Goal: Find specific page/section: Find specific page/section

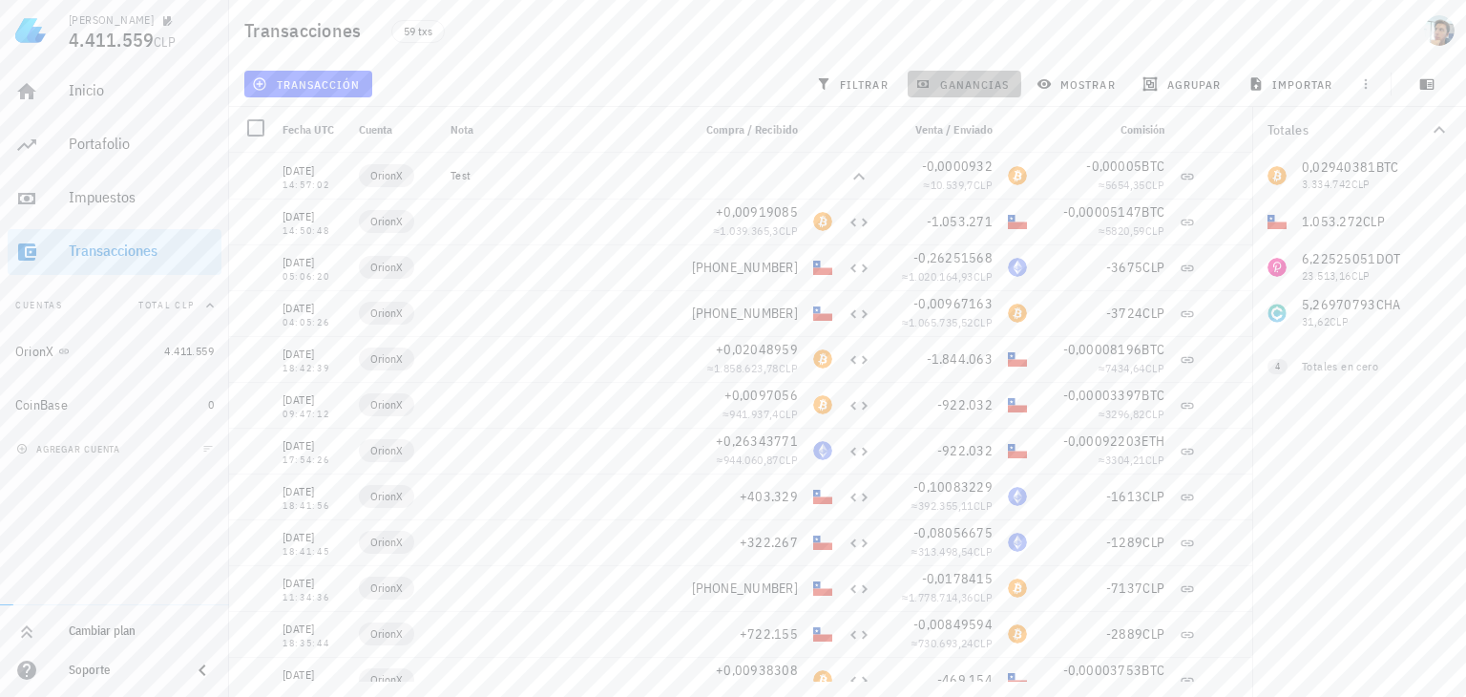
click at [988, 73] on button "ganancias" at bounding box center [964, 84] width 114 height 27
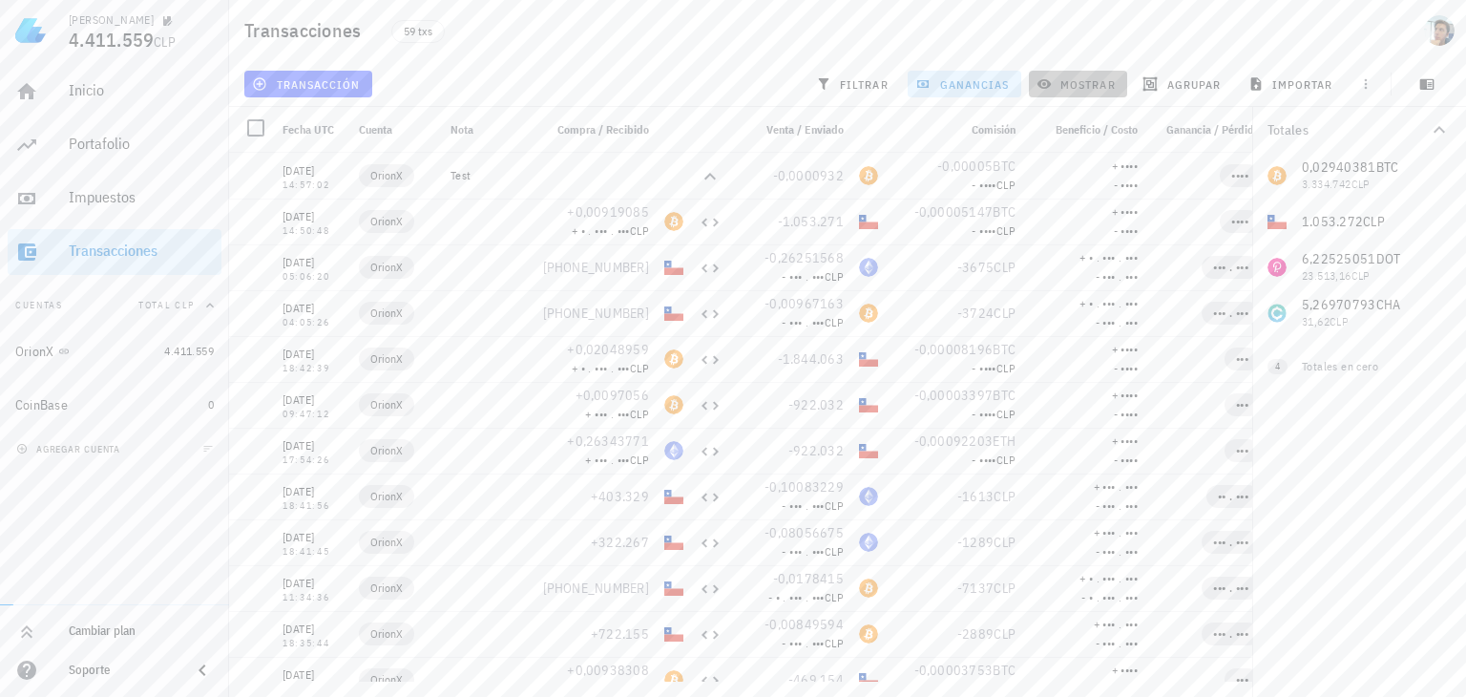
click at [1050, 82] on icon "button" at bounding box center [1044, 84] width 14 height 10
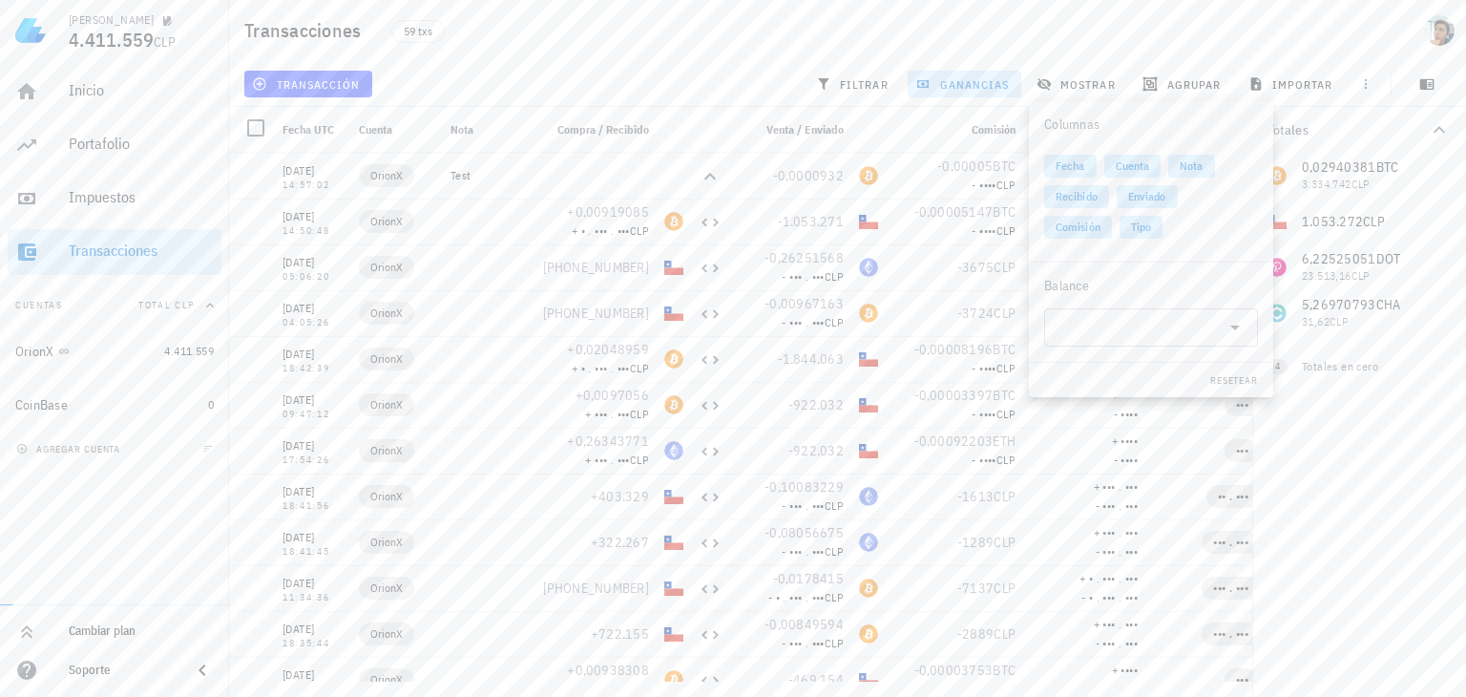
click at [886, 20] on div "59 txs" at bounding box center [661, 31] width 562 height 48
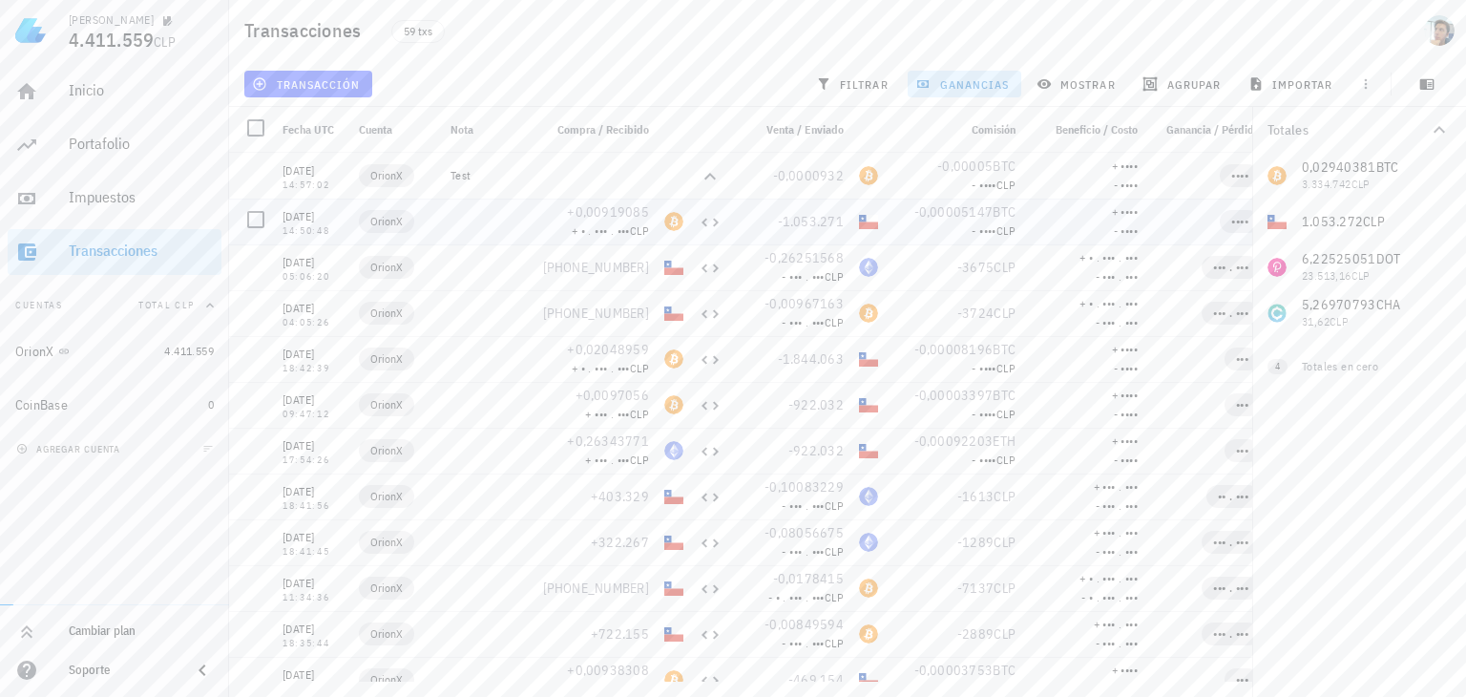
scroll to position [0, 130]
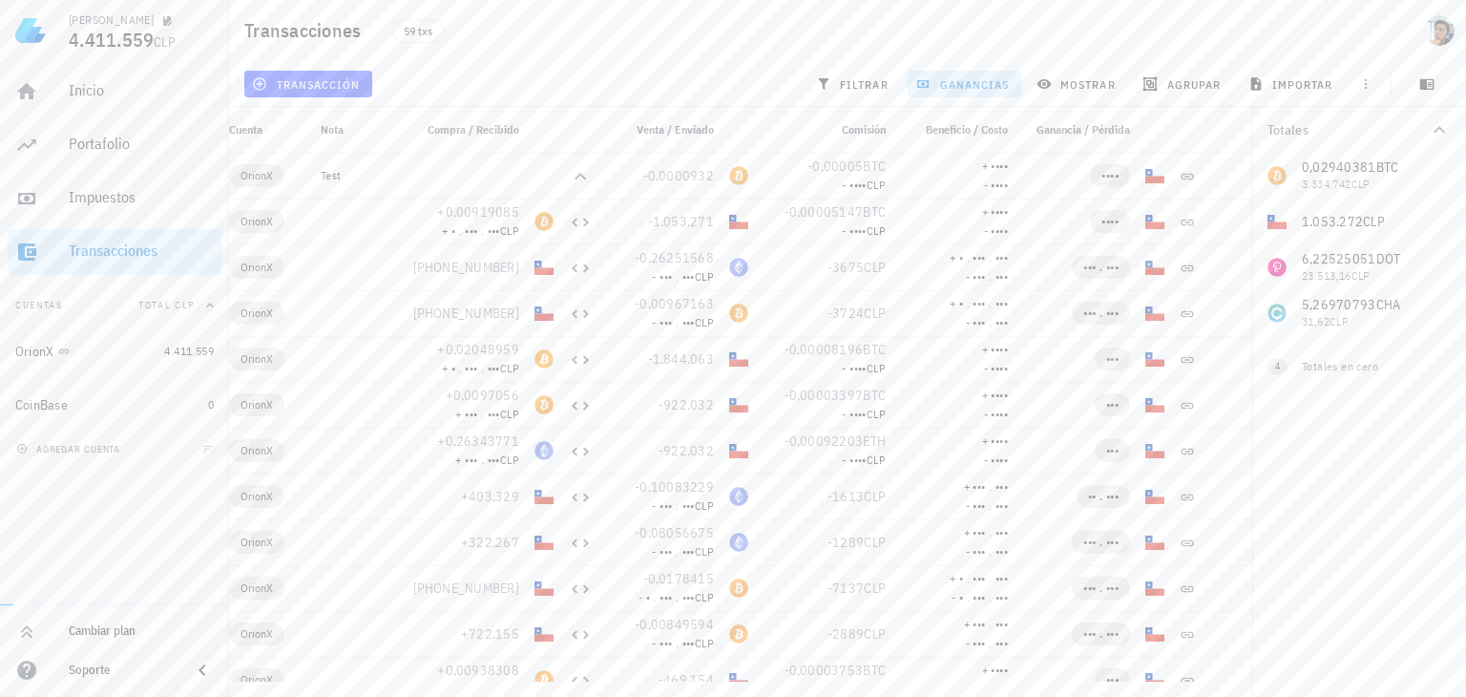
click at [964, 81] on span "ganancias" at bounding box center [964, 83] width 90 height 15
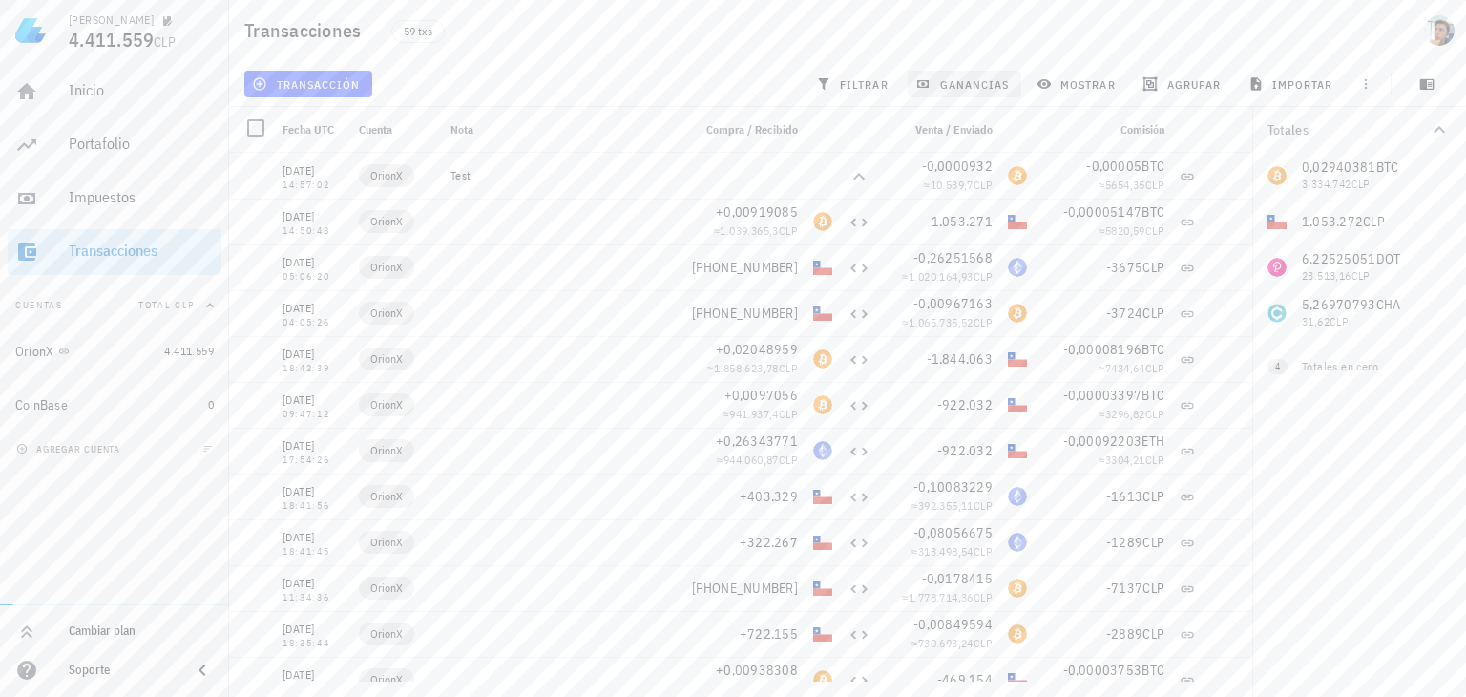
scroll to position [0, 0]
click at [964, 81] on span "ganancias" at bounding box center [964, 83] width 90 height 15
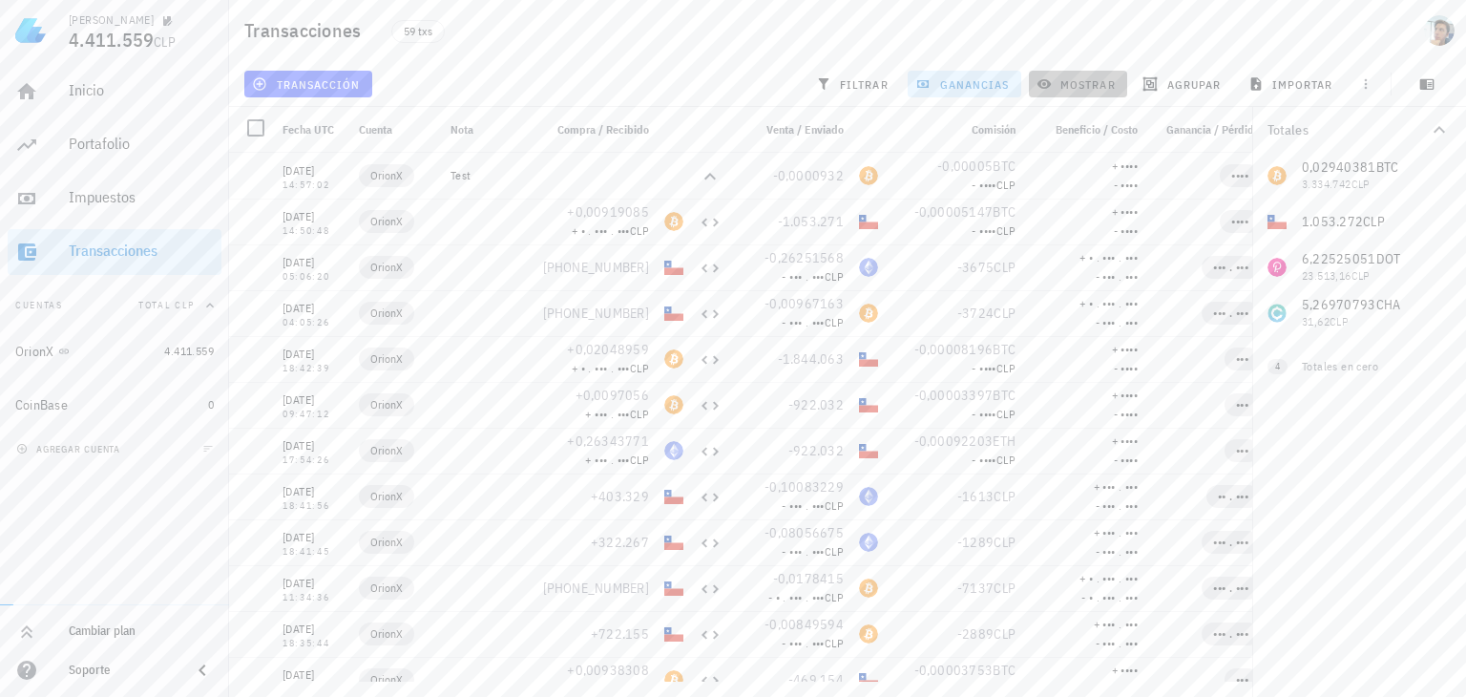
click at [1057, 88] on span "mostrar" at bounding box center [1077, 83] width 75 height 15
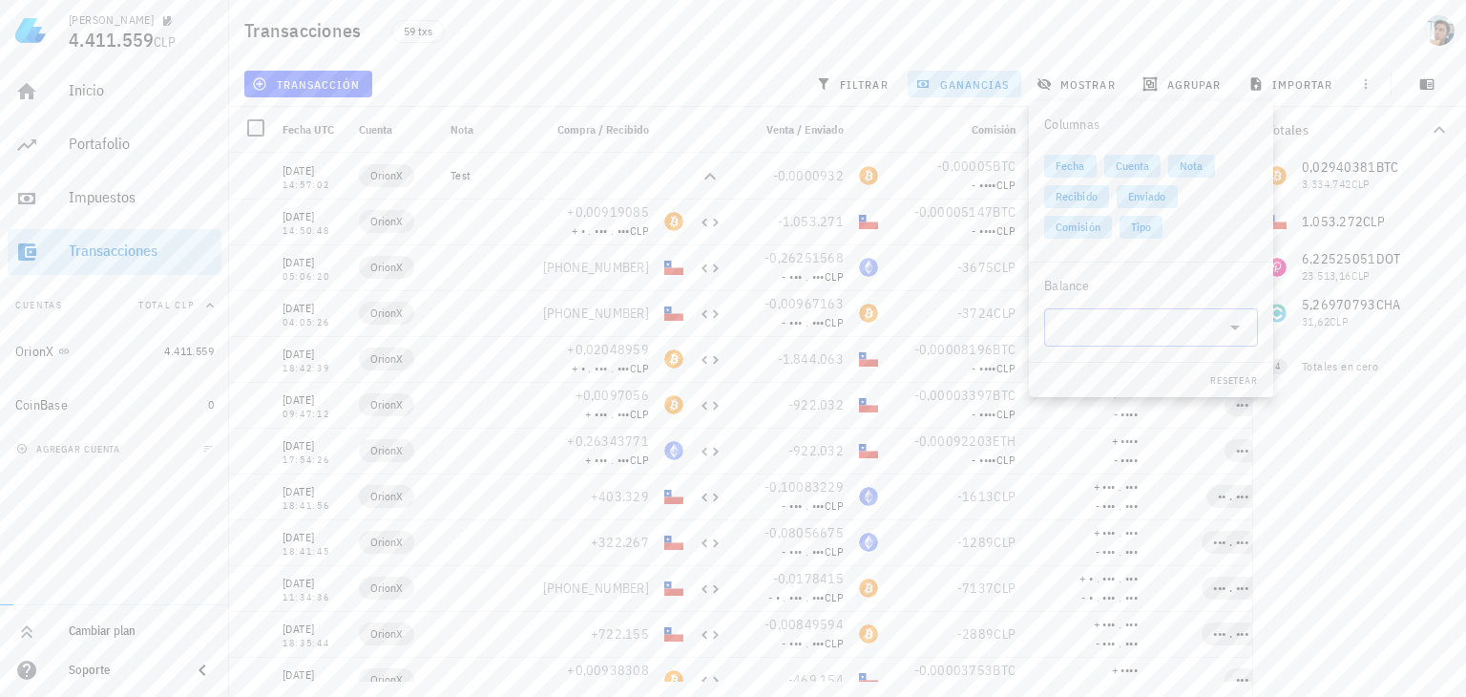
click at [1164, 344] on div at bounding box center [1150, 327] width 191 height 38
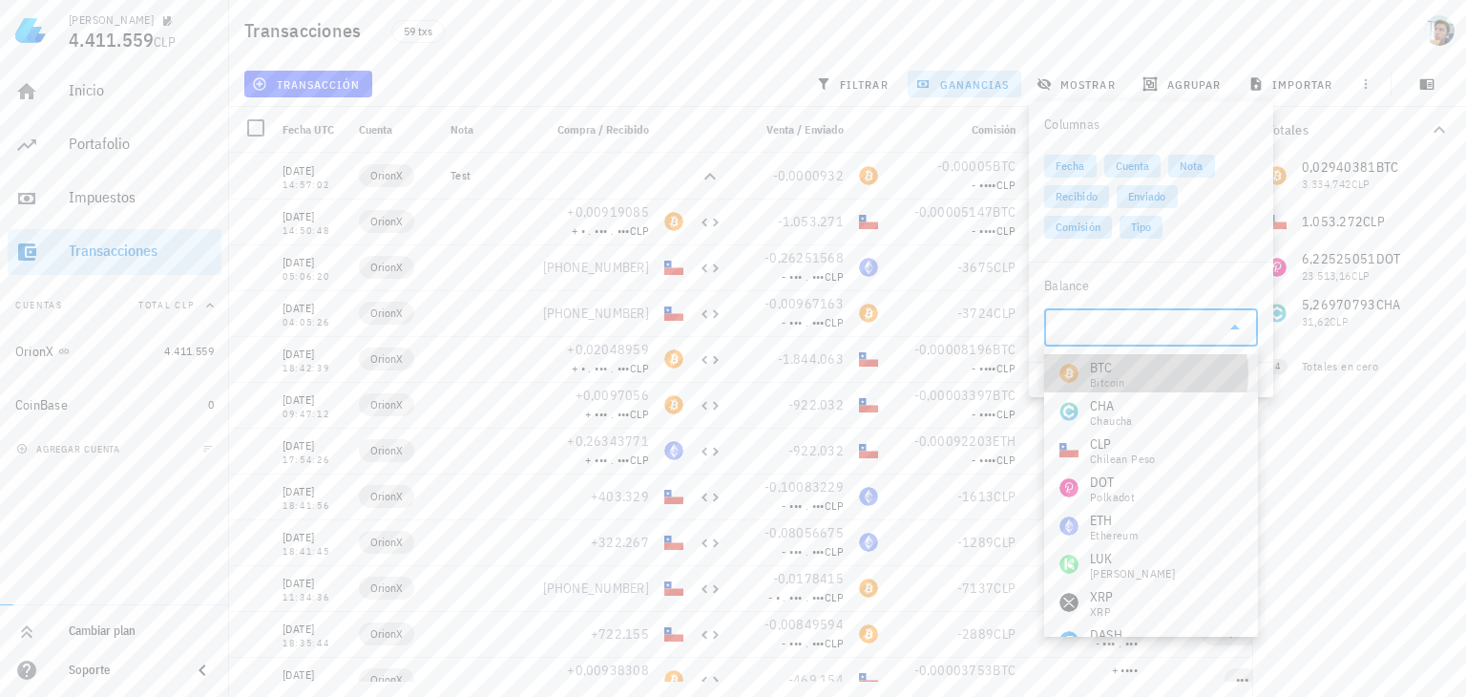
click at [1119, 367] on div "BTC" at bounding box center [1107, 367] width 35 height 19
type input "BTC"
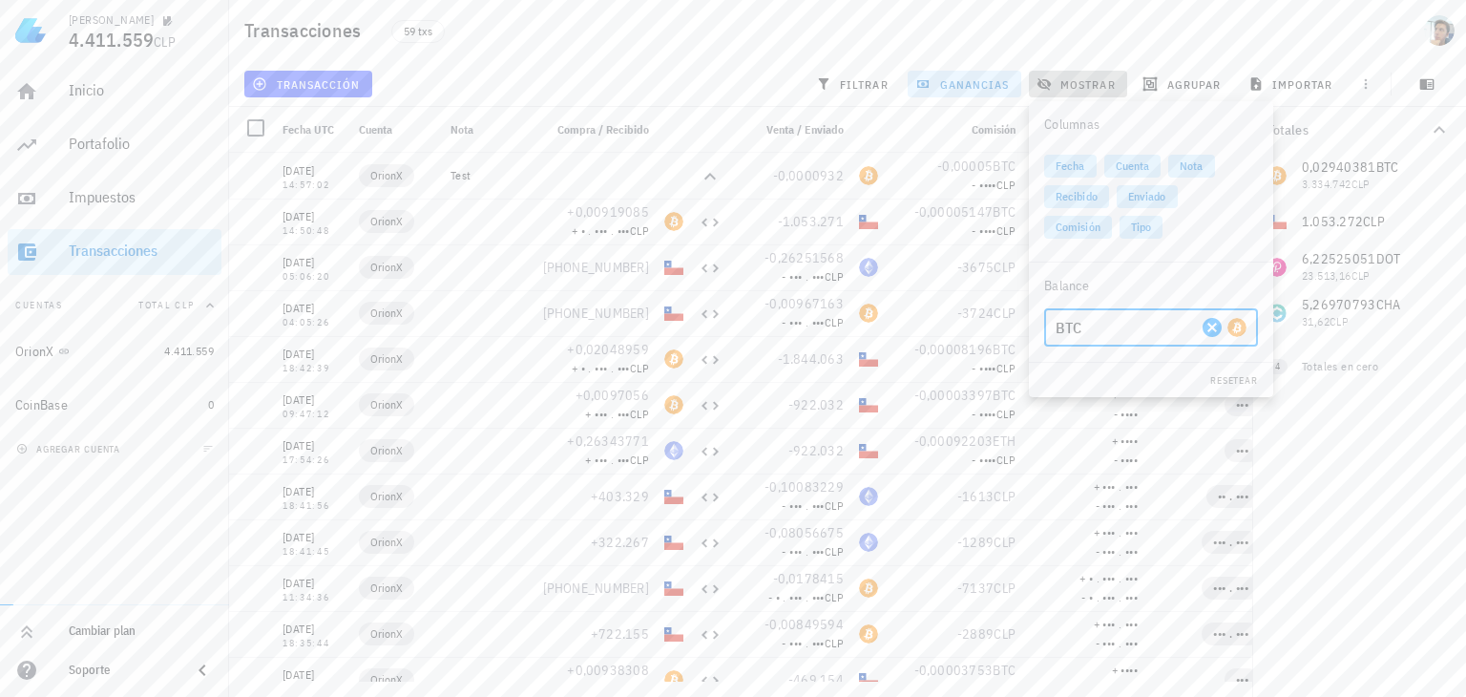
click at [1105, 80] on span "mostrar" at bounding box center [1077, 83] width 75 height 15
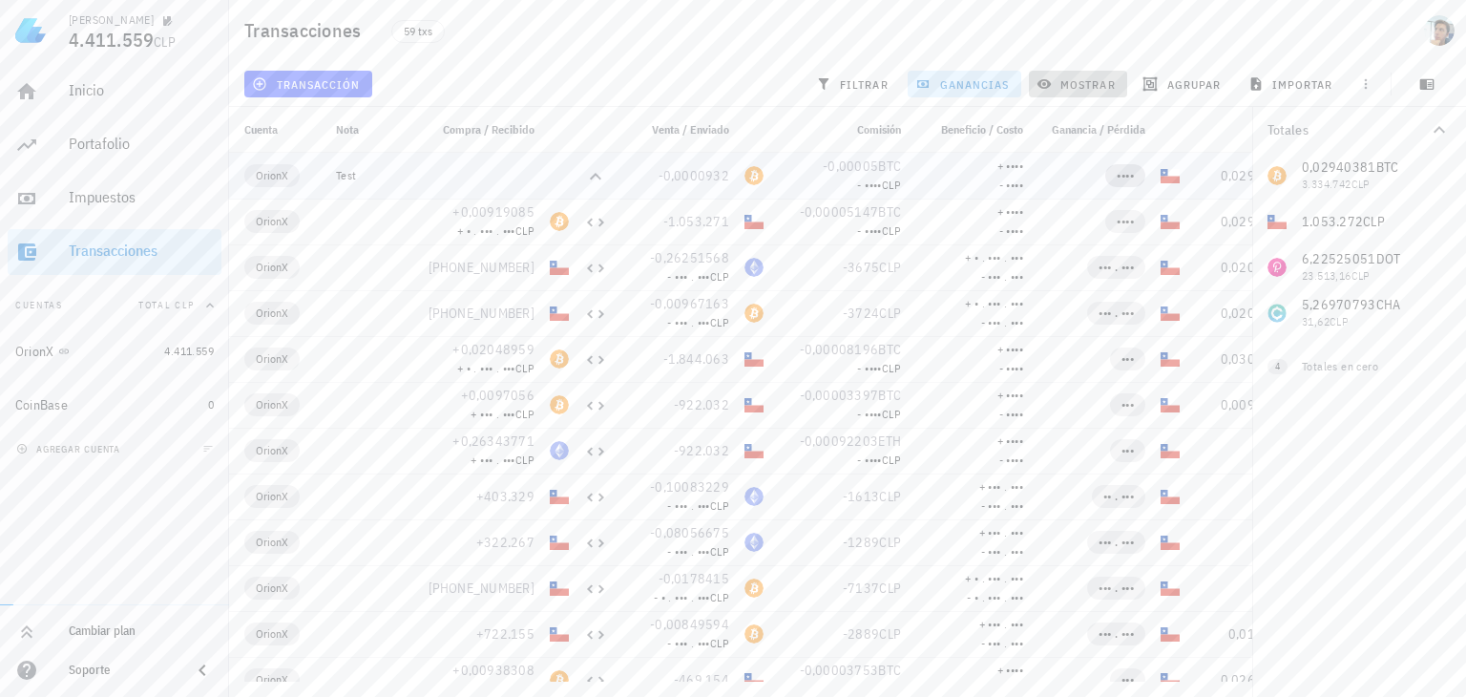
scroll to position [0, 267]
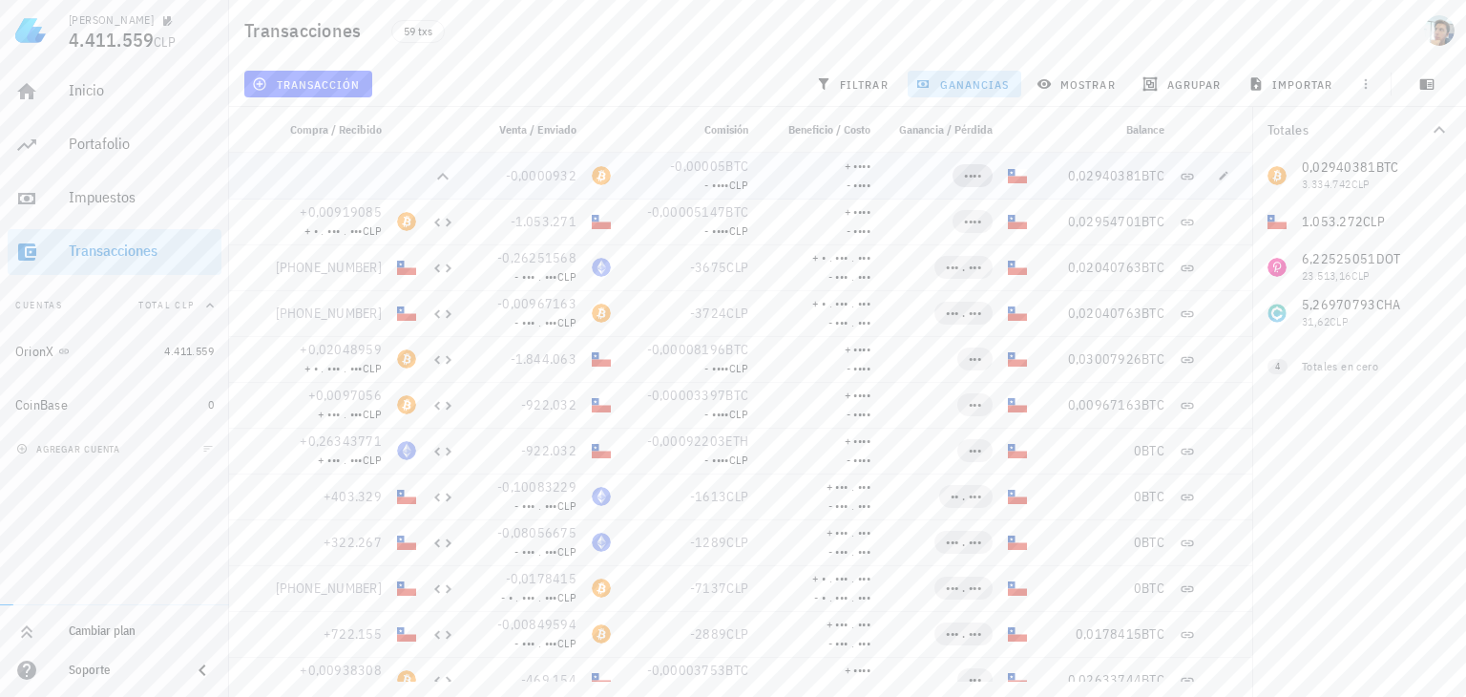
click at [959, 179] on span "••••" at bounding box center [972, 175] width 40 height 23
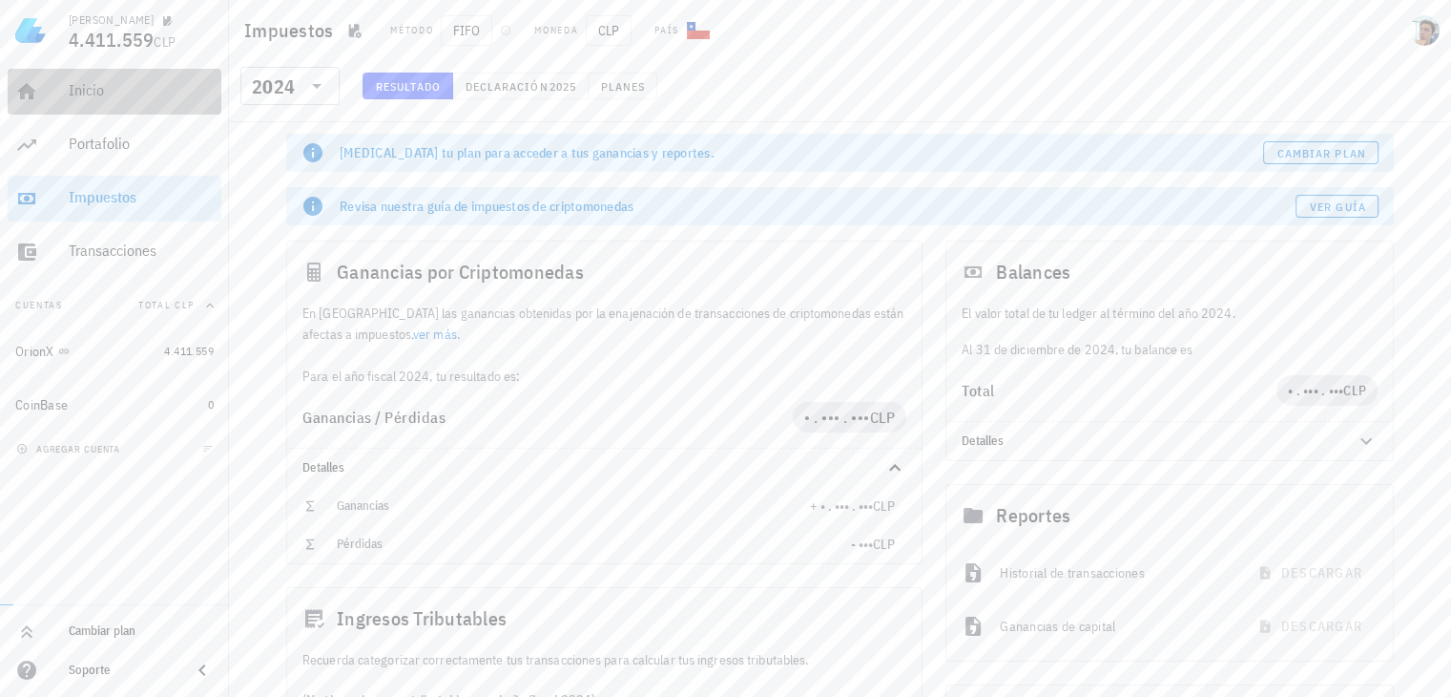
click at [58, 97] on link "Inicio" at bounding box center [115, 92] width 214 height 46
